Goal: Check status: Check status

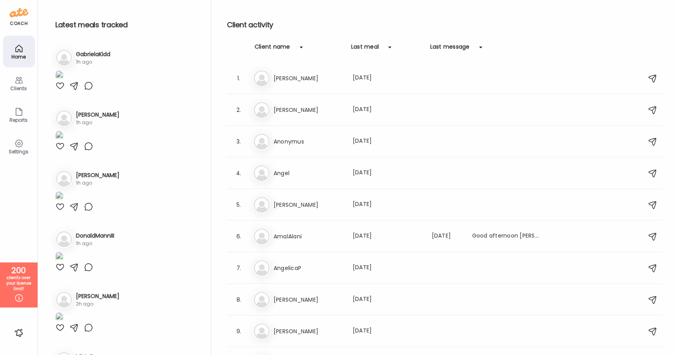
type input "**********"
click at [17, 87] on div "Clients" at bounding box center [19, 88] width 28 height 5
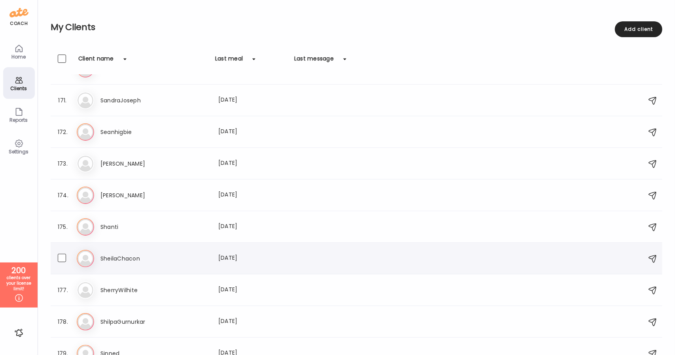
scroll to position [5423, 0]
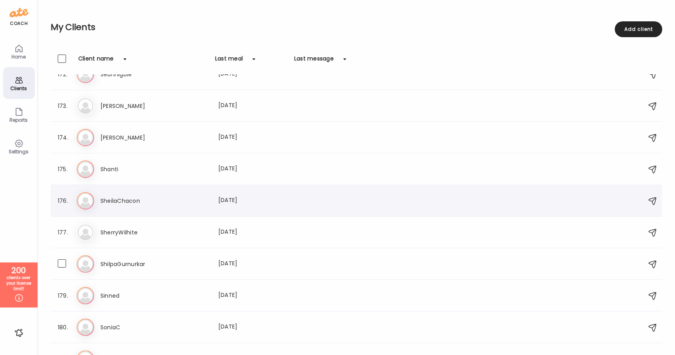
click at [153, 268] on div "Sh ShilpaGurnurkar Last meal: [DATE]" at bounding box center [358, 263] width 562 height 17
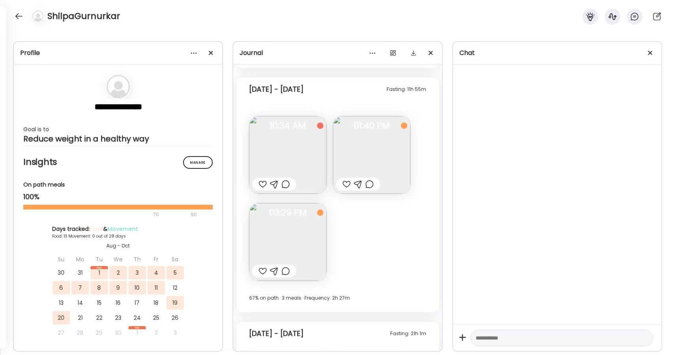
scroll to position [1712, 0]
click at [371, 166] on img at bounding box center [371, 155] width 77 height 77
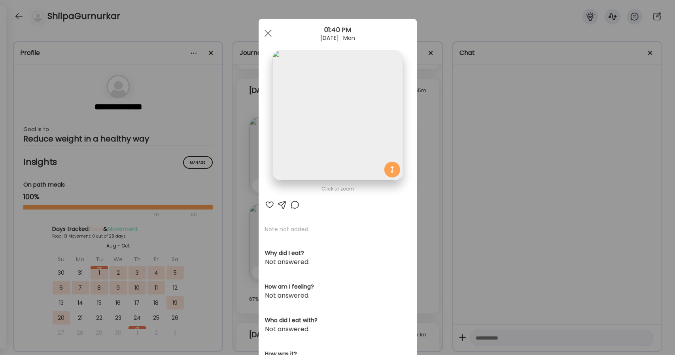
click at [369, 160] on img at bounding box center [337, 115] width 131 height 131
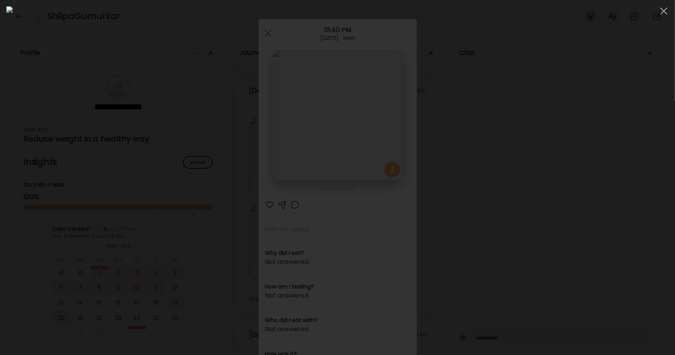
click at [600, 119] on div at bounding box center [337, 177] width 662 height 342
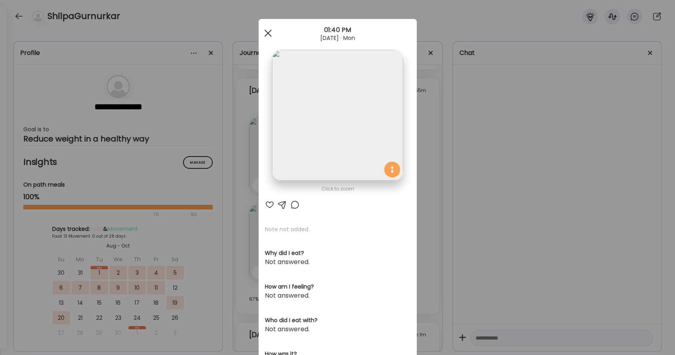
click at [264, 30] on span at bounding box center [267, 33] width 7 height 7
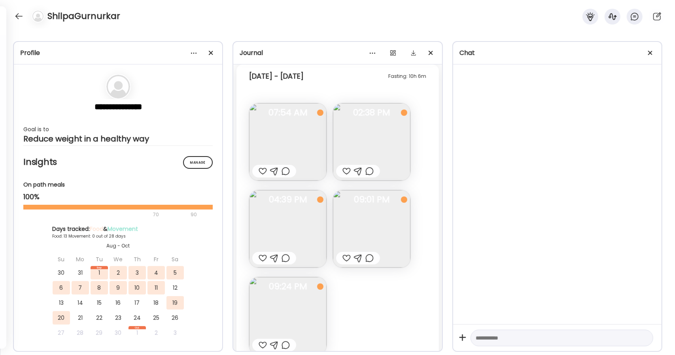
scroll to position [287, 0]
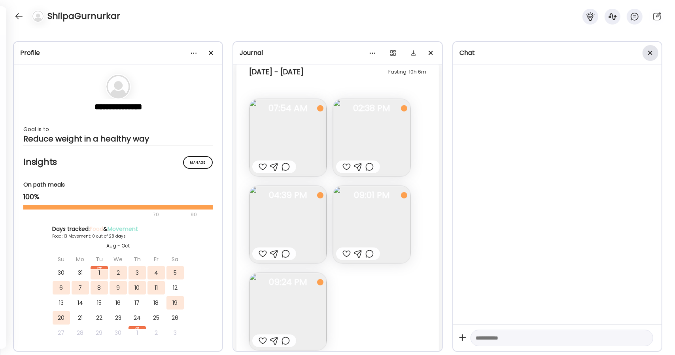
click at [651, 52] on span at bounding box center [650, 53] width 4 height 4
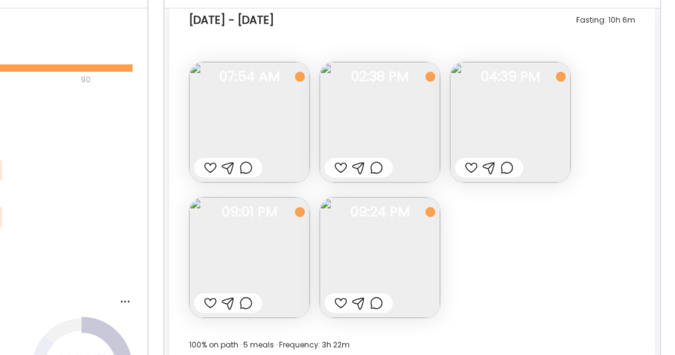
scroll to position [107, 0]
click at [555, 203] on div "Fasting: 10h 6m [DATE] - [DATE] Note not added Questions not answered 07:54 AM …" at bounding box center [502, 177] width 312 height 235
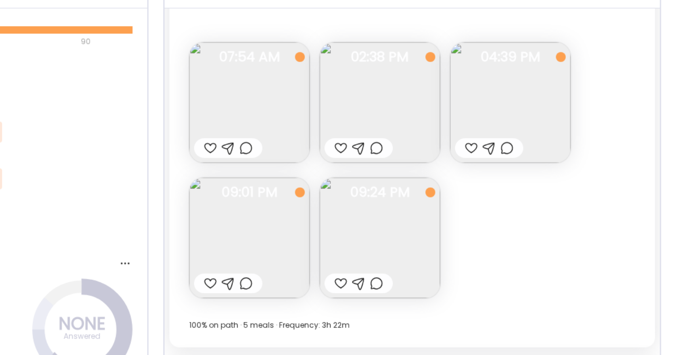
scroll to position [204, 0]
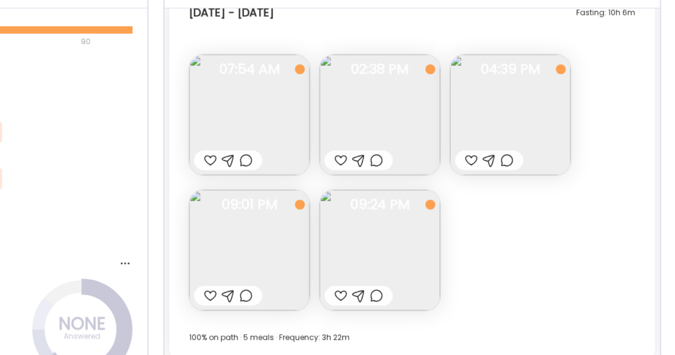
click at [469, 114] on img at bounding box center [481, 132] width 77 height 77
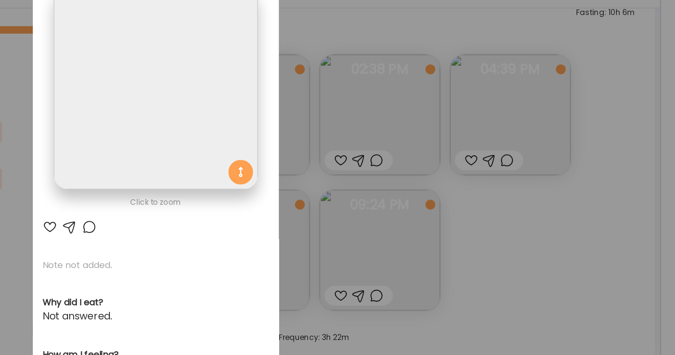
click at [442, 88] on div "Ate Coach Dashboard Wahoo! It’s official Take a moment to set up your Coach Pro…" at bounding box center [337, 177] width 675 height 355
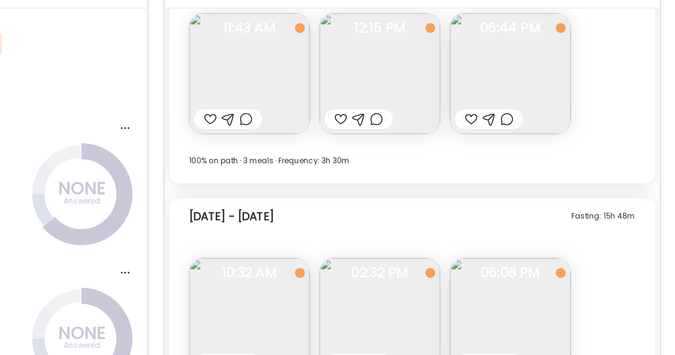
scroll to position [214, 0]
click at [500, 133] on img at bounding box center [481, 106] width 77 height 77
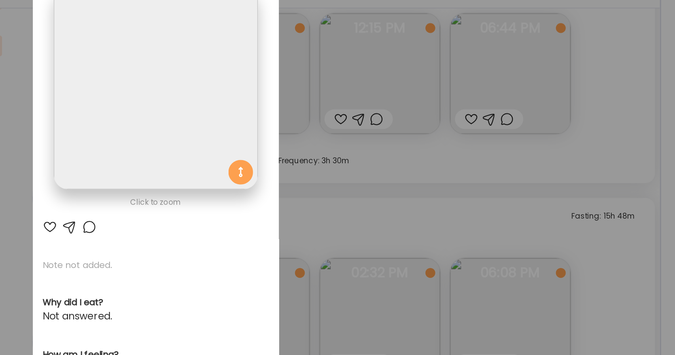
click at [452, 184] on div "Ate Coach Dashboard Wahoo! It’s official Take a moment to set up your Coach Pro…" at bounding box center [337, 177] width 675 height 355
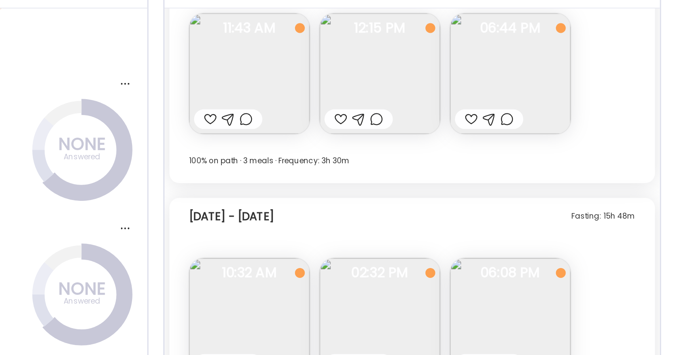
scroll to position [245, 0]
drag, startPoint x: 509, startPoint y: 211, endPoint x: 503, endPoint y: 171, distance: 40.4
click at [503, 171] on div "Fasting: 15h 25m [DATE] - [DATE] Note not added Questions not answered 10:29 AM…" at bounding box center [502, 48] width 318 height 1157
click at [503, 171] on div "[DATE] - [DATE] 100% on path · 3 meals · Frequency: 3h 30m" at bounding box center [502, 167] width 287 height 19
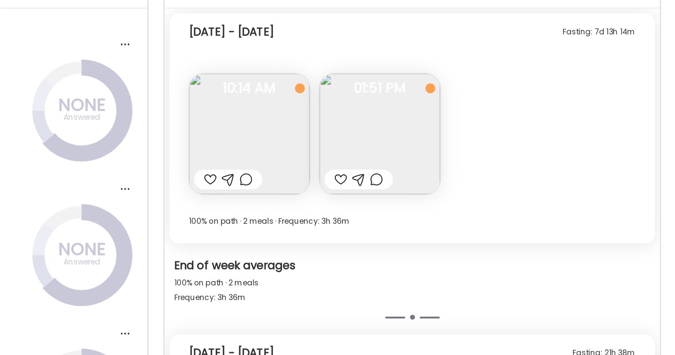
scroll to position [253, 0]
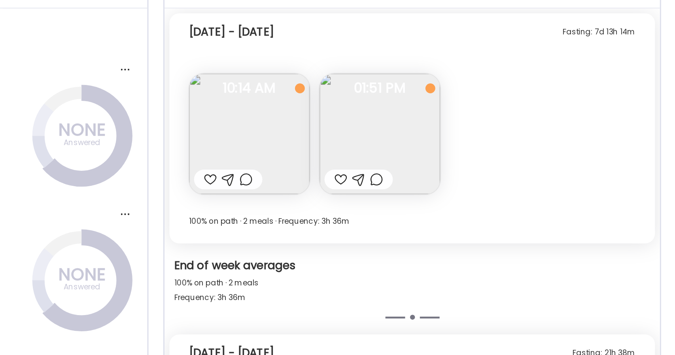
click at [523, 164] on div "Fasting: 7d 13h 14m [DATE] - [DATE] Note not added Questions not answered 10:14…" at bounding box center [502, 142] width 312 height 148
click at [509, 161] on img at bounding box center [481, 144] width 77 height 77
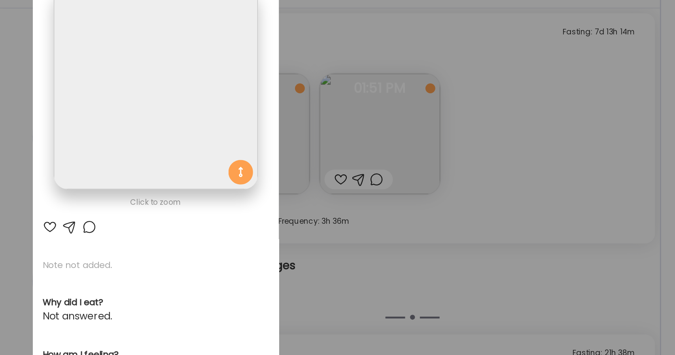
click at [346, 126] on img at bounding box center [337, 115] width 131 height 131
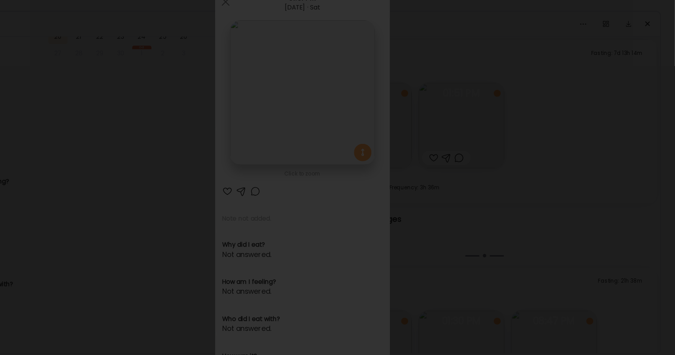
scroll to position [0, 0]
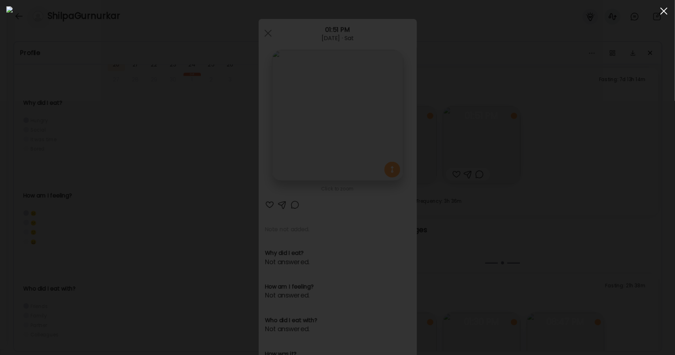
click at [666, 13] on span at bounding box center [663, 11] width 7 height 7
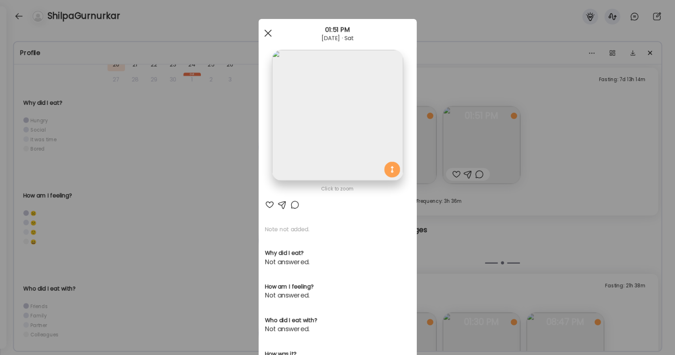
click at [266, 32] on span at bounding box center [267, 33] width 7 height 7
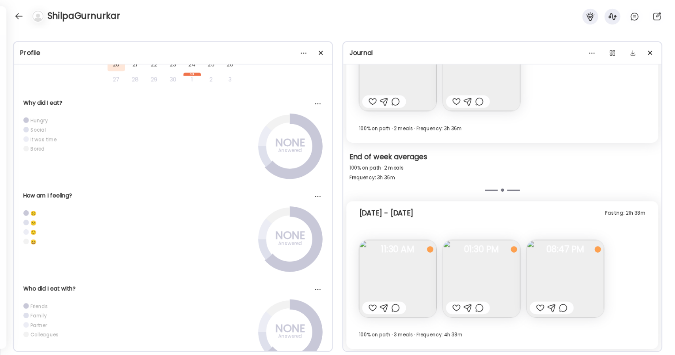
scroll to position [2458, 0]
